Goal: Navigation & Orientation: Find specific page/section

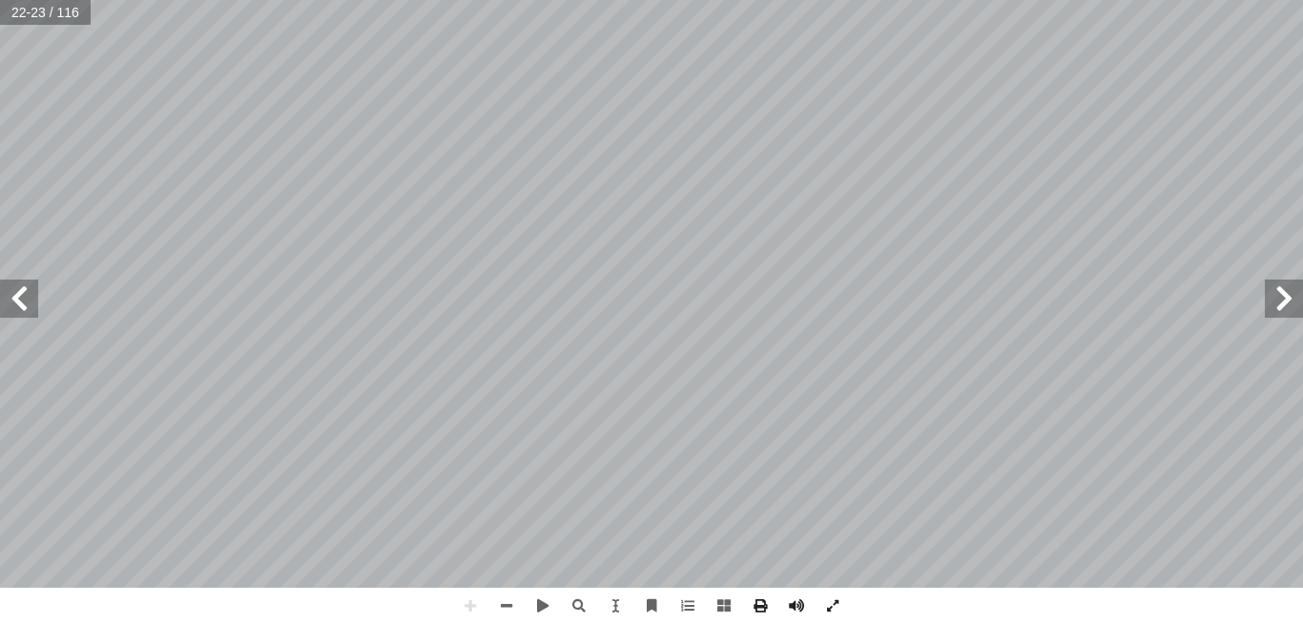
click at [590, 0] on html "الصفحة الرئيسية الصف الأول الصف الثاني الصف الثالث الصف الرابع الصف الخامس الصف…" at bounding box center [651, 87] width 1303 height 174
click at [22, 301] on span at bounding box center [19, 299] width 38 height 38
click at [1279, 310] on span at bounding box center [1284, 299] width 38 height 38
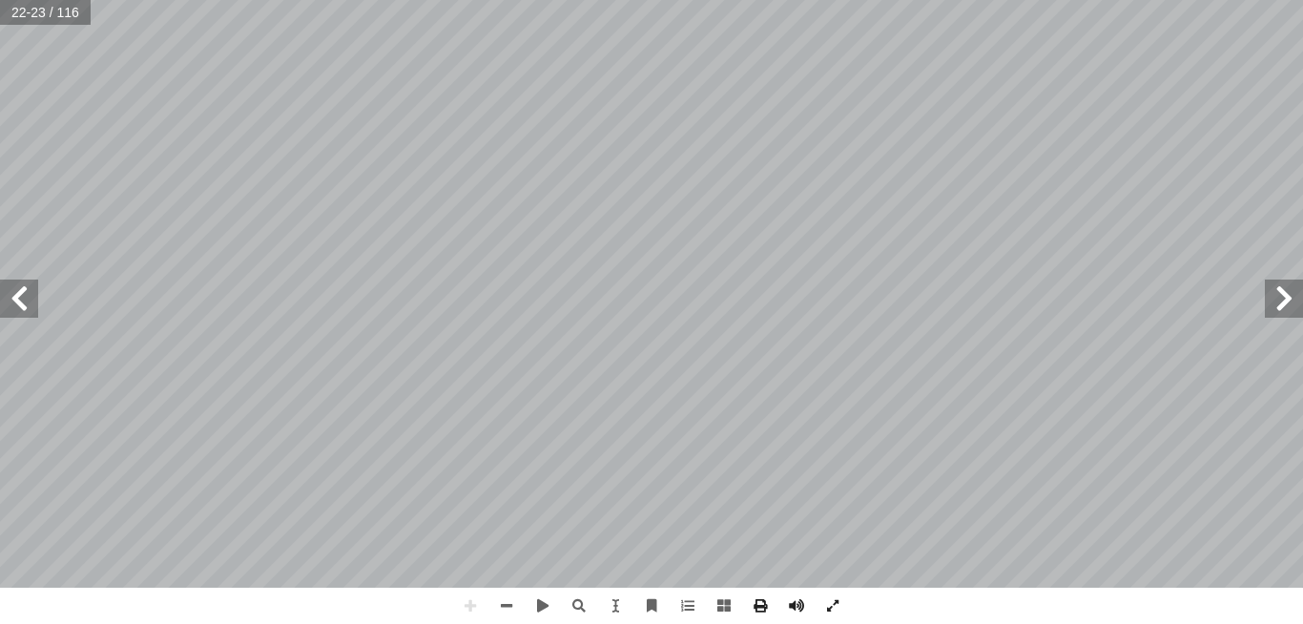
click at [24, 301] on span at bounding box center [19, 299] width 38 height 38
